Goal: Information Seeking & Learning: Learn about a topic

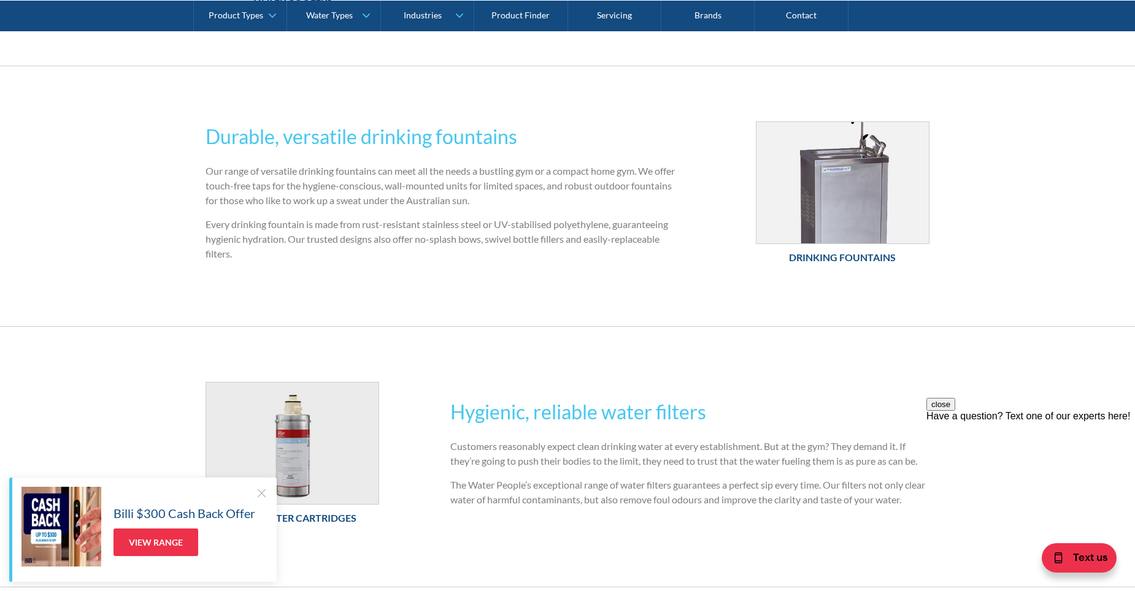
scroll to position [552, 0]
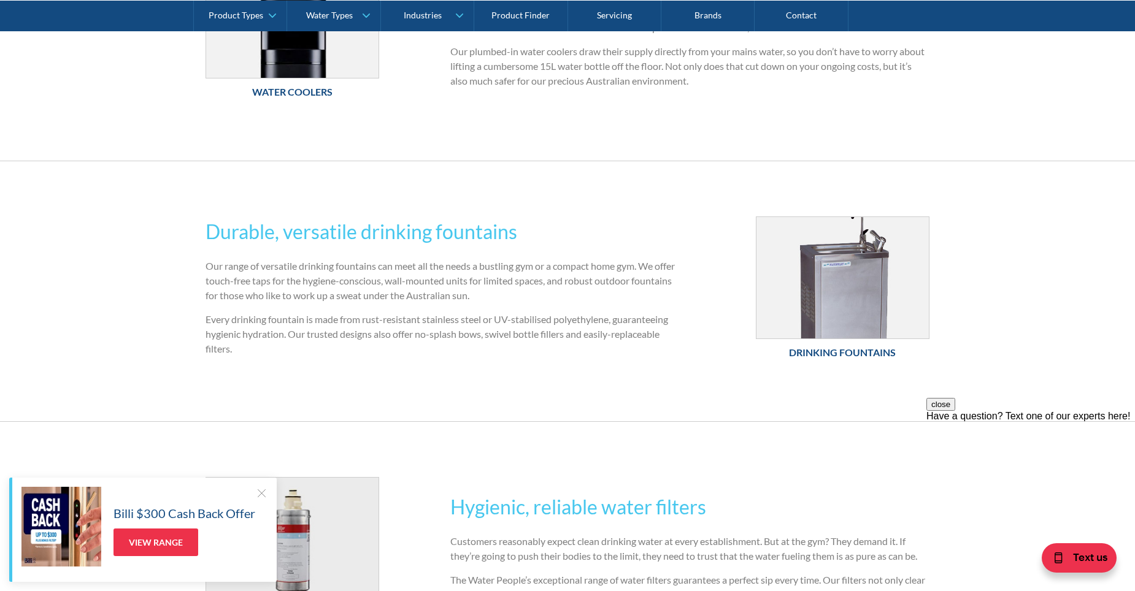
click at [845, 348] on h6 "Drinking Fountains" at bounding box center [843, 352] width 174 height 15
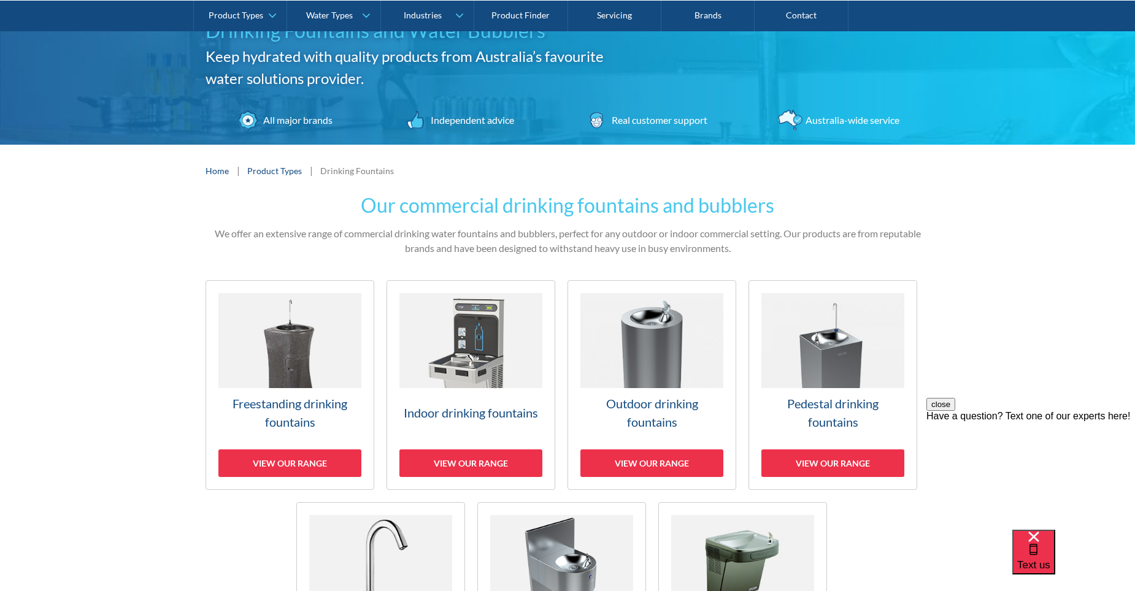
click at [453, 416] on h3 "Indoor drinking fountains" at bounding box center [470, 413] width 143 height 18
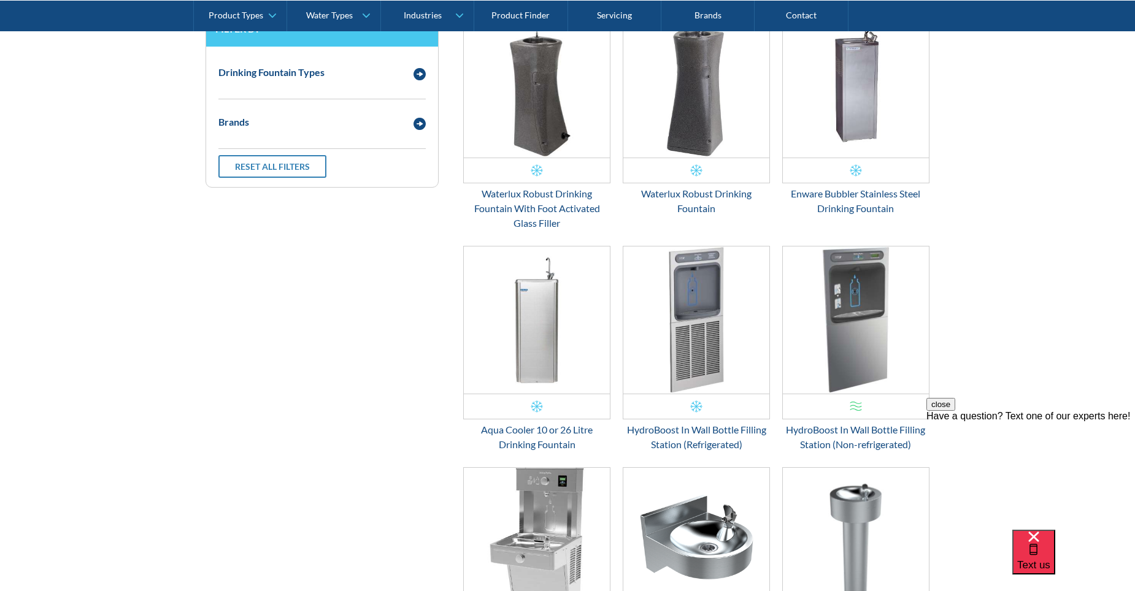
scroll to position [393, 0]
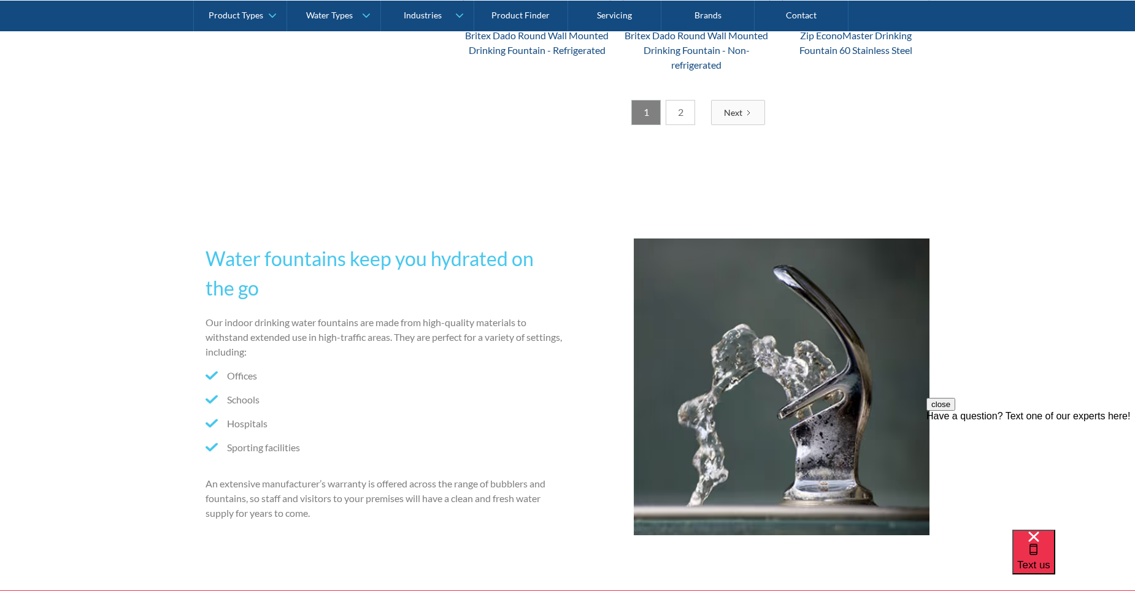
click at [685, 110] on link "2" at bounding box center [680, 112] width 29 height 25
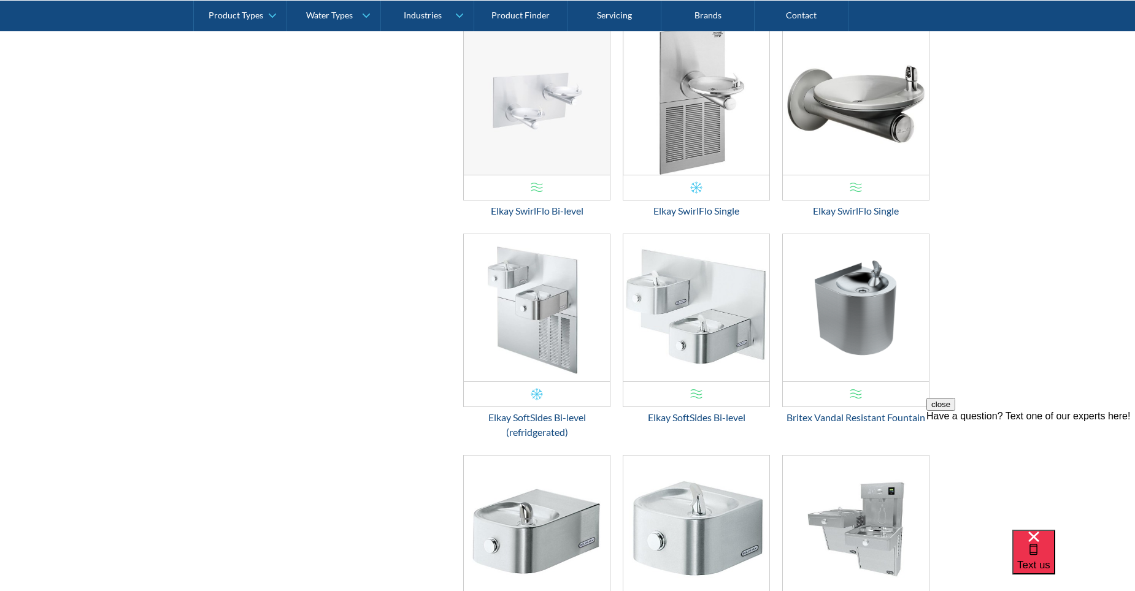
scroll to position [884, 0]
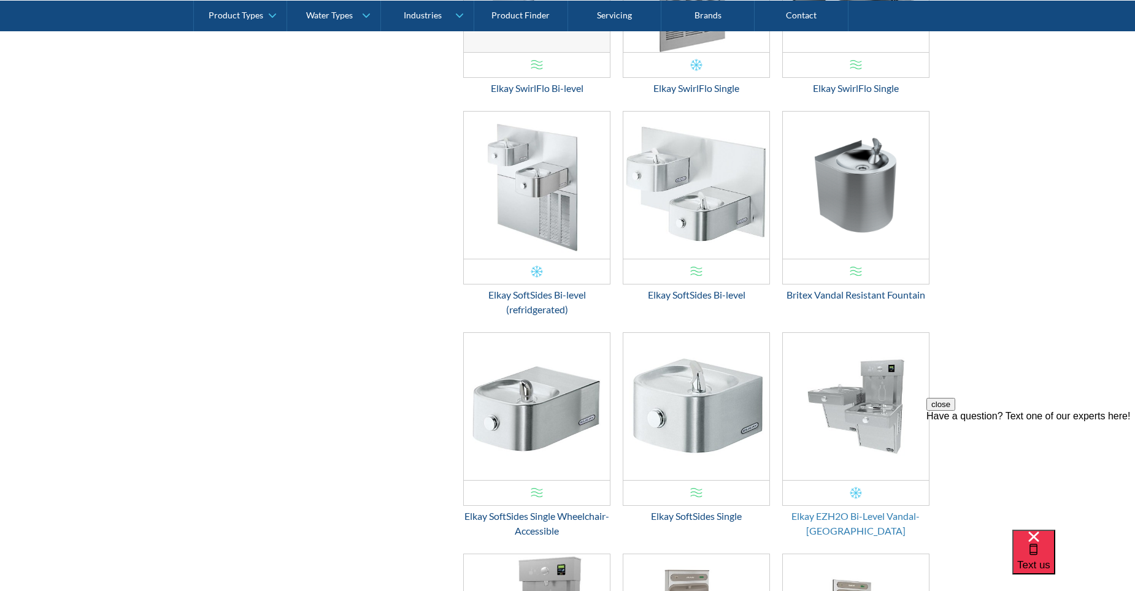
click at [882, 517] on div "Elkay EZH2O Bi-Level Vandal-Resistant" at bounding box center [855, 523] width 147 height 29
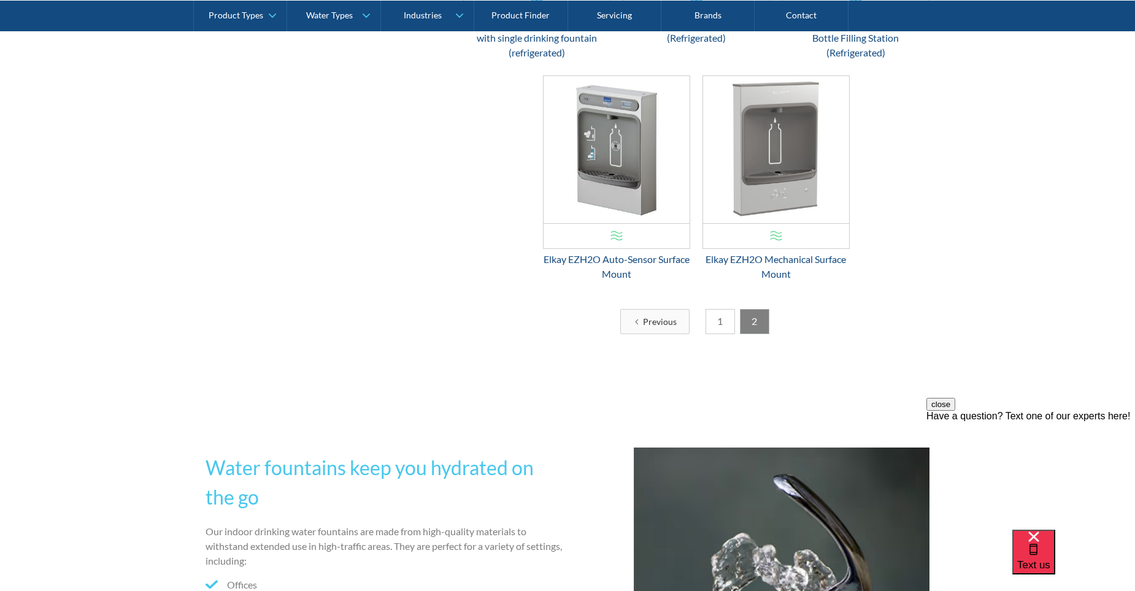
scroll to position [1927, 0]
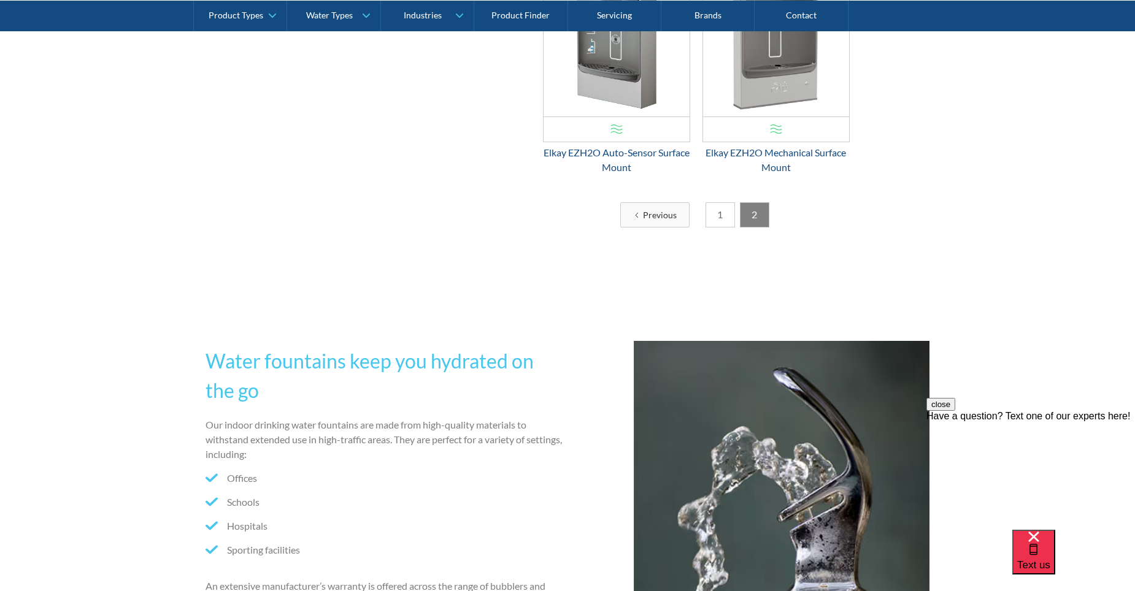
click at [715, 214] on link "1" at bounding box center [720, 214] width 29 height 25
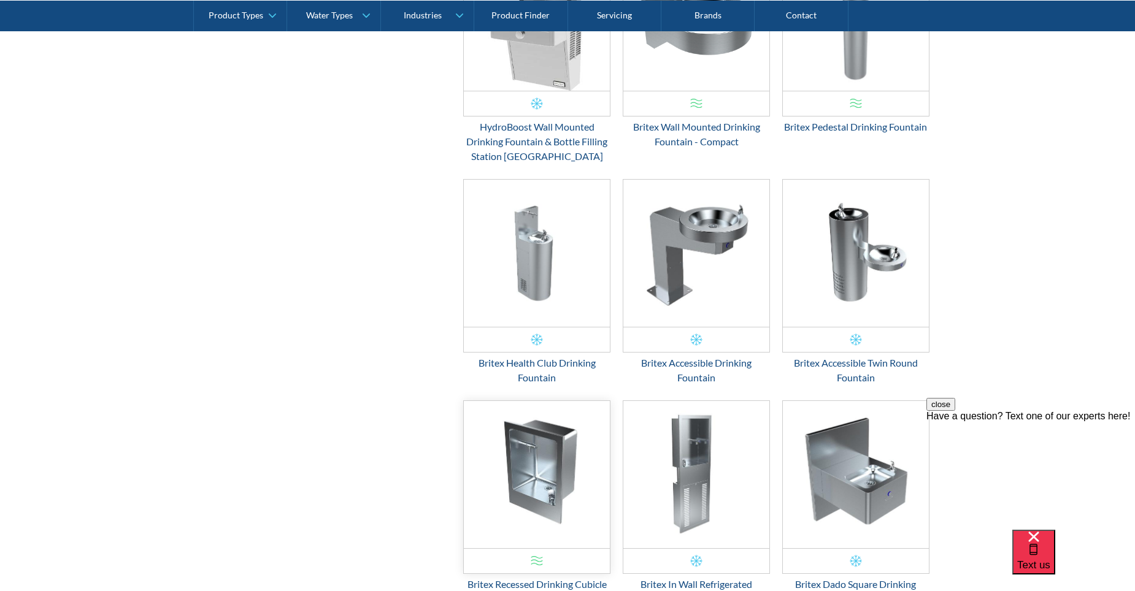
scroll to position [1068, 0]
click at [732, 361] on div "Britex Accessible Drinking Fountain" at bounding box center [696, 369] width 147 height 29
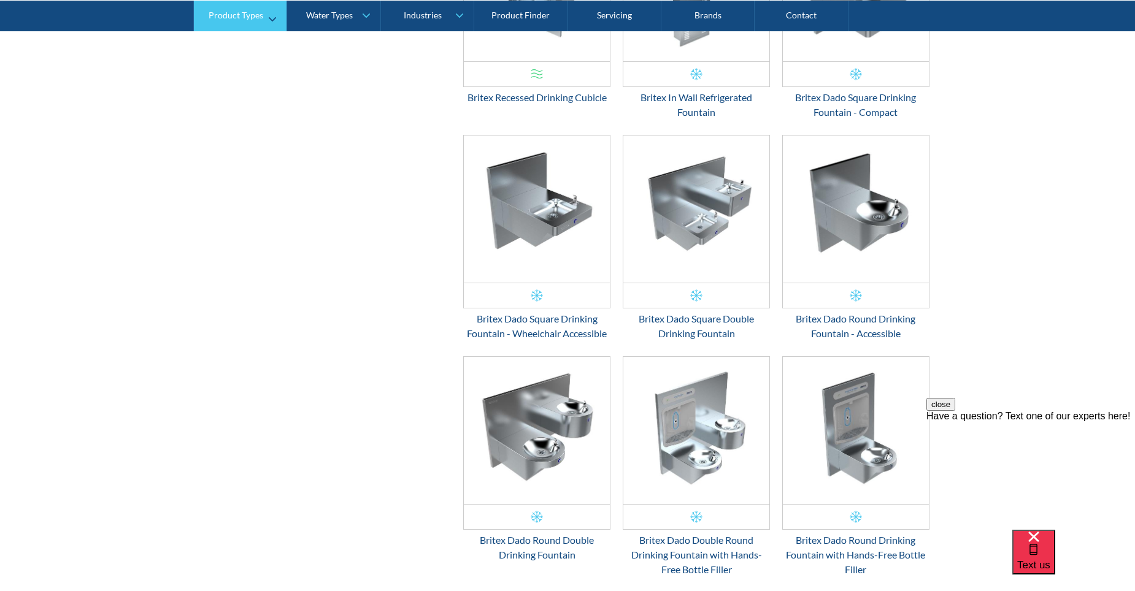
scroll to position [1375, 0]
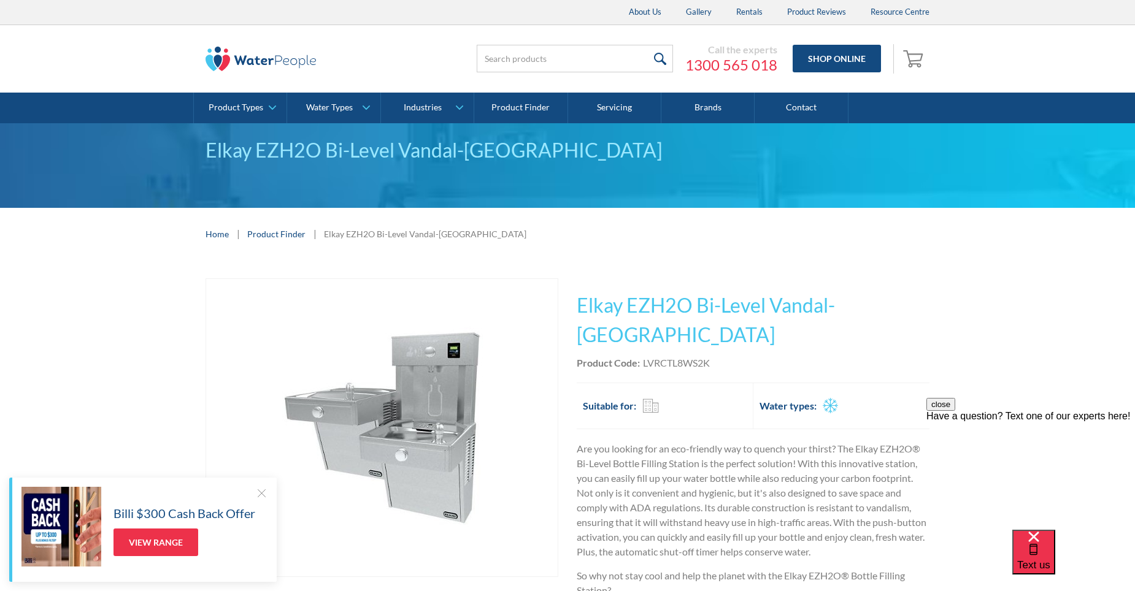
click at [736, 467] on p "Are you looking for an eco-friendly way to quench your thirst? The Elkay EZH2O®…" at bounding box center [753, 501] width 353 height 118
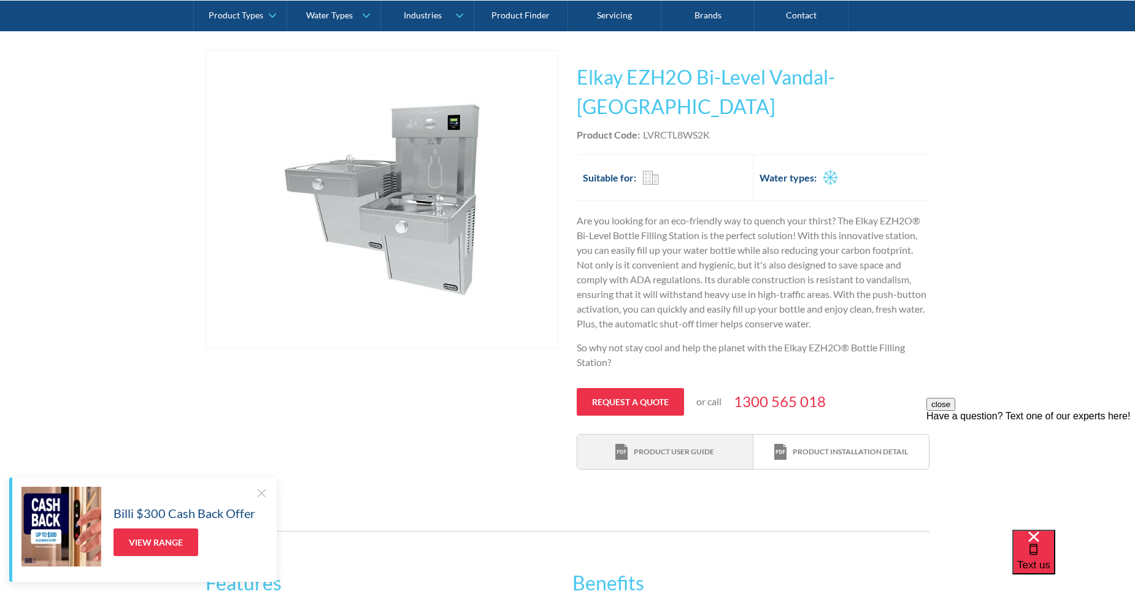
scroll to position [245, 0]
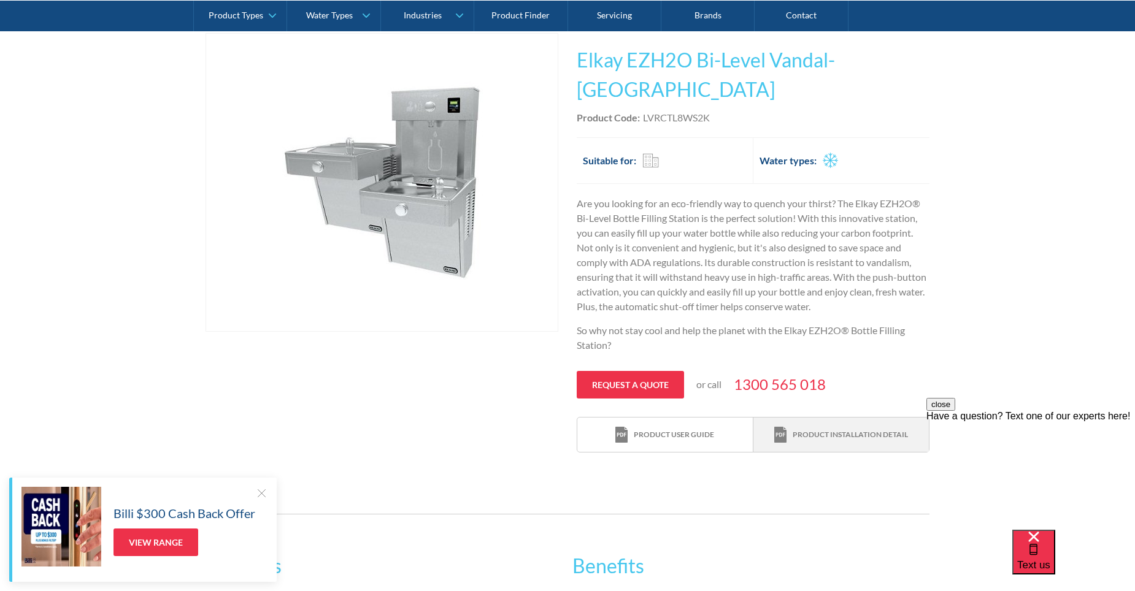
click at [817, 429] on div "Product installation detail" at bounding box center [850, 434] width 115 height 11
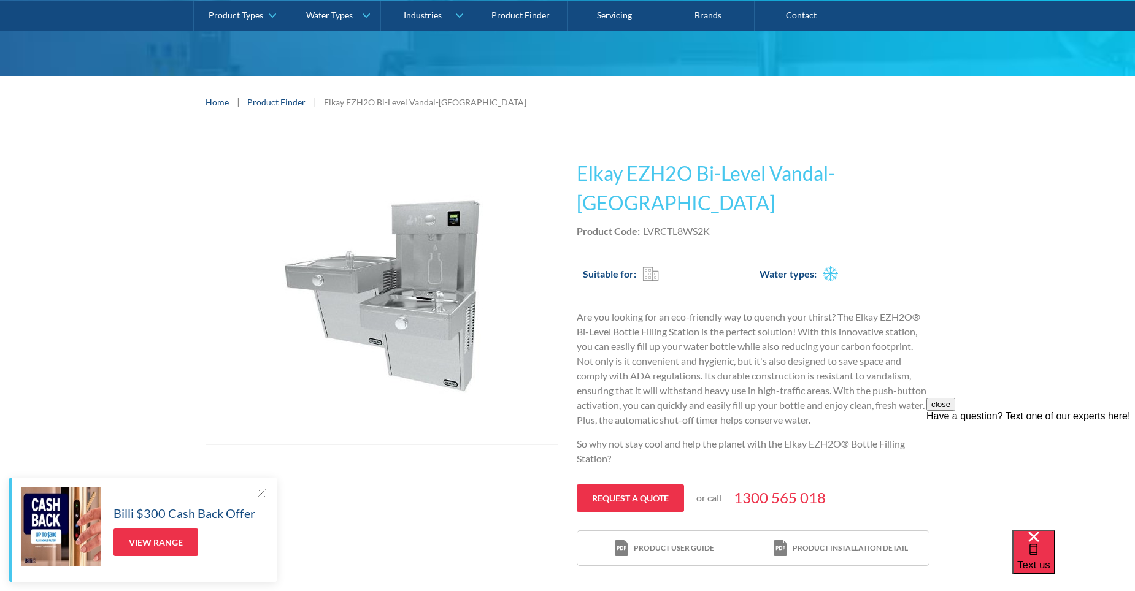
scroll to position [0, 0]
